Goal: Obtain resource: Download file/media

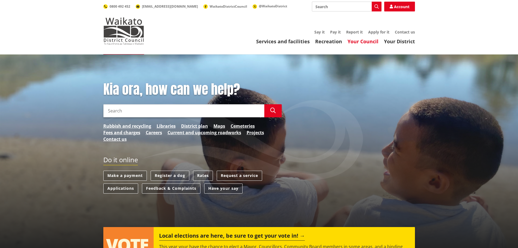
click at [369, 42] on link "Your Council" at bounding box center [363, 41] width 31 height 7
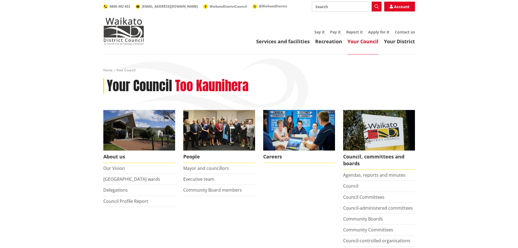
click at [338, 3] on input "Search" at bounding box center [347, 7] width 70 height 10
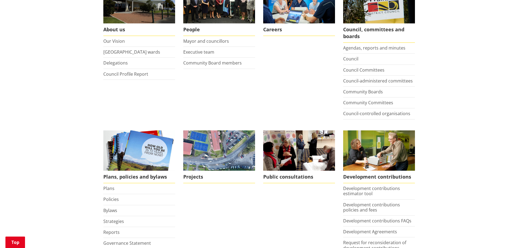
scroll to position [218, 0]
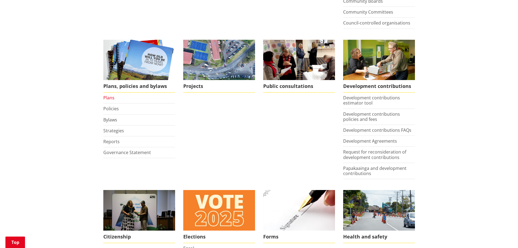
click at [110, 97] on link "Plans" at bounding box center [108, 98] width 11 height 6
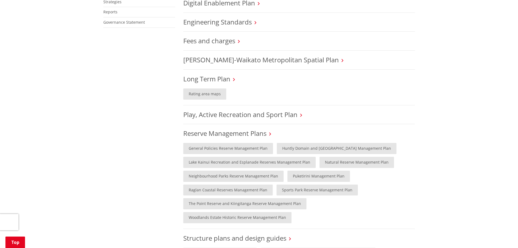
scroll to position [326, 0]
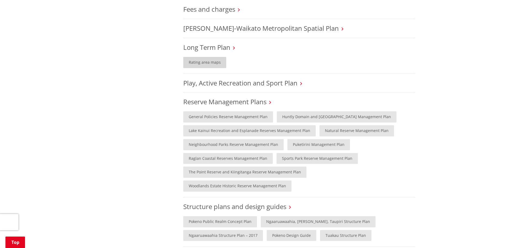
click at [207, 61] on link "Rating area maps" at bounding box center [204, 62] width 43 height 11
click at [206, 46] on link "Long Term Plan" at bounding box center [206, 47] width 47 height 9
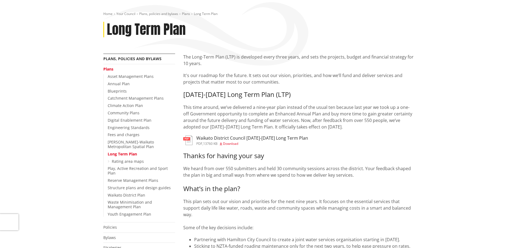
scroll to position [54, 0]
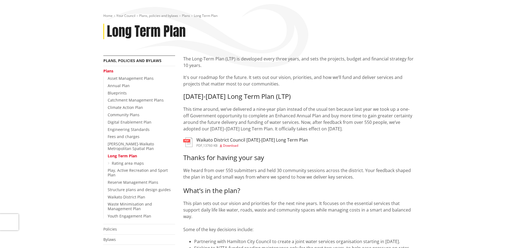
click at [230, 144] on span "Download" at bounding box center [230, 145] width 15 height 5
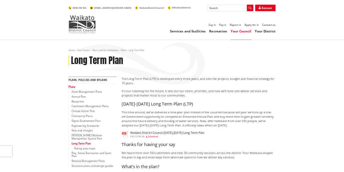
scroll to position [54, 0]
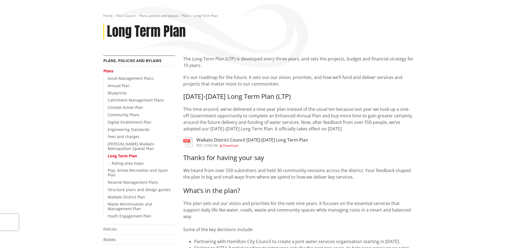
click at [235, 44] on div "Home Your Council Plans, policies and bylaws Plans Long Term Plan Long Term Plan" at bounding box center [259, 35] width 320 height 42
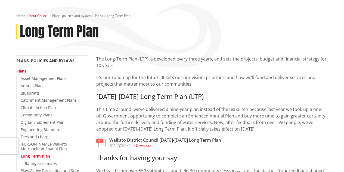
click at [34, 16] on link "Your Council" at bounding box center [38, 15] width 19 height 5
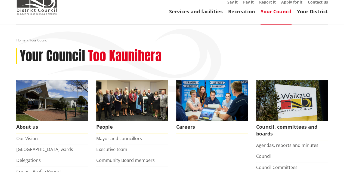
scroll to position [54, 0]
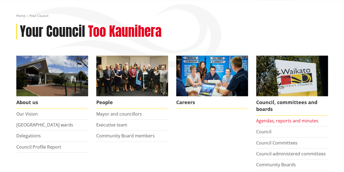
click at [264, 119] on link "Agendas, reports and minutes" at bounding box center [287, 120] width 62 height 6
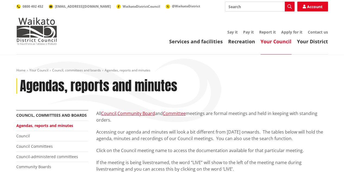
click at [212, 83] on div "Agendas, reports and minutes" at bounding box center [172, 86] width 312 height 16
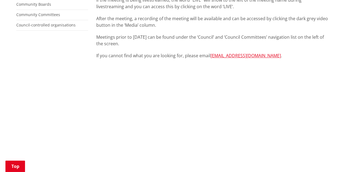
scroll to position [218, 0]
